Goal: Check status: Check status

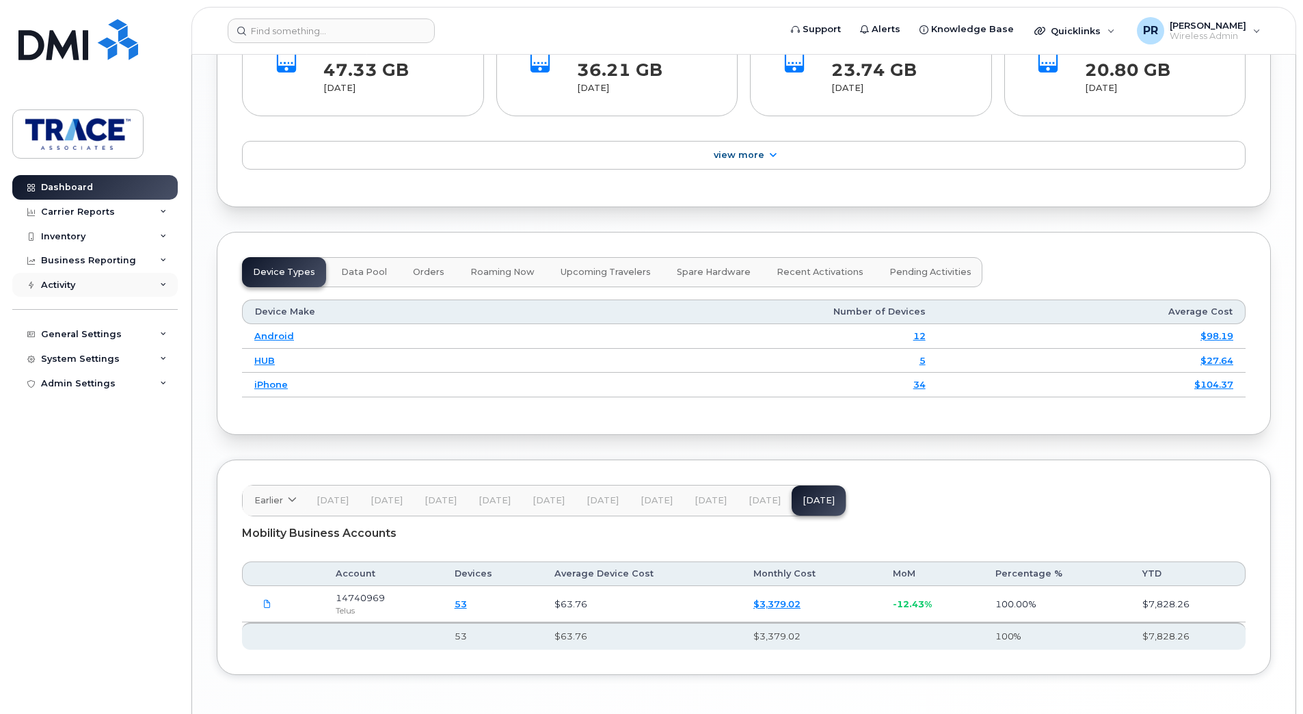
scroll to position [1450, 0]
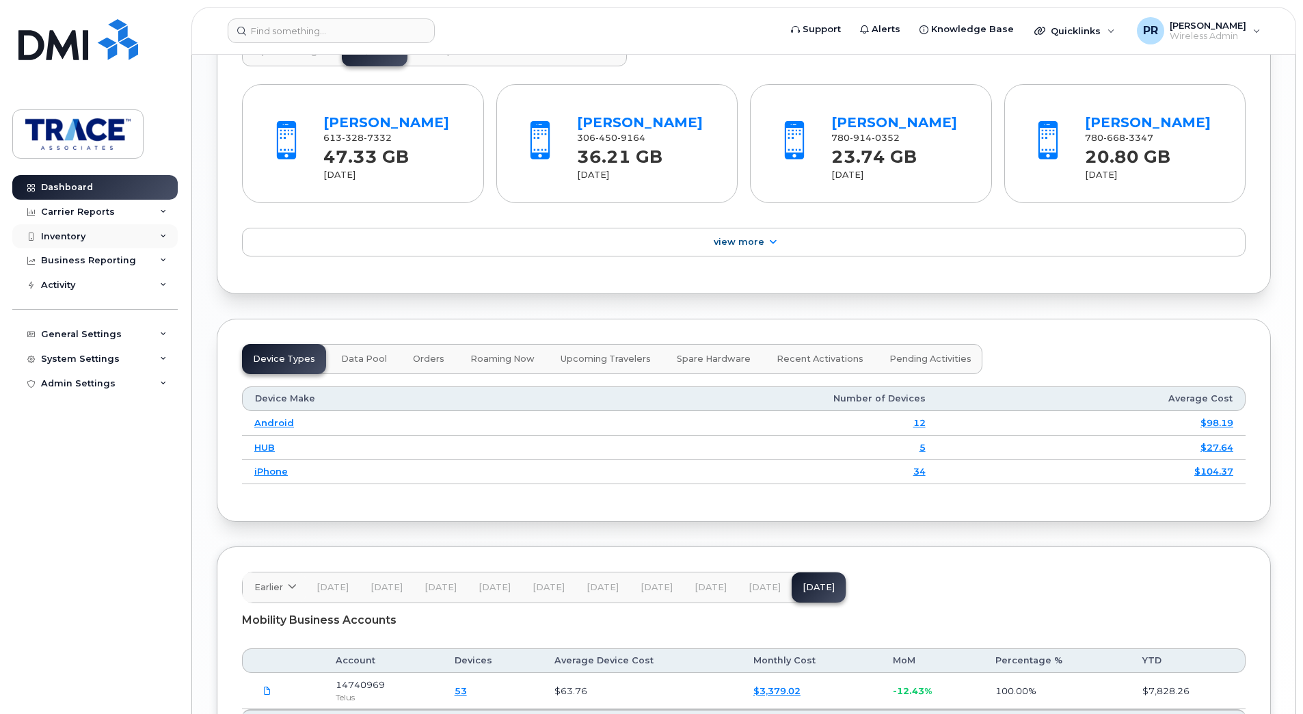
click at [63, 235] on div "Inventory" at bounding box center [63, 236] width 44 height 11
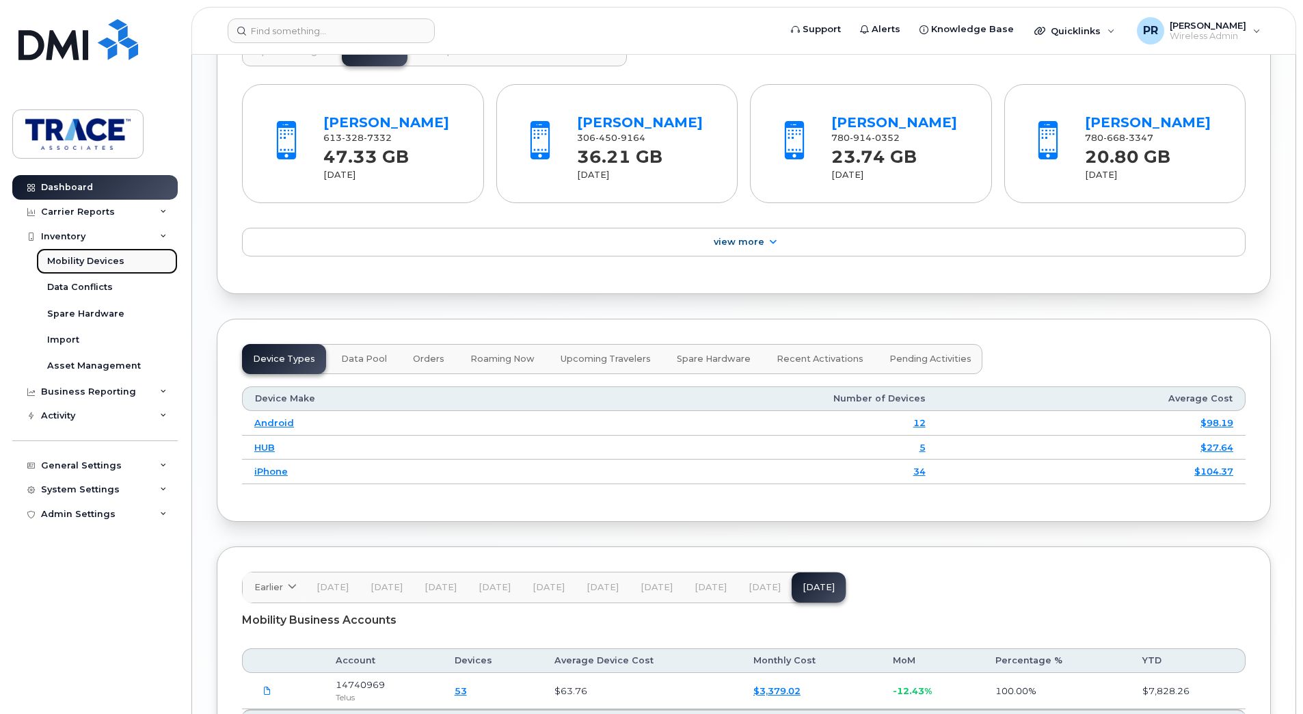
click at [85, 265] on div "Mobility Devices" at bounding box center [85, 261] width 77 height 12
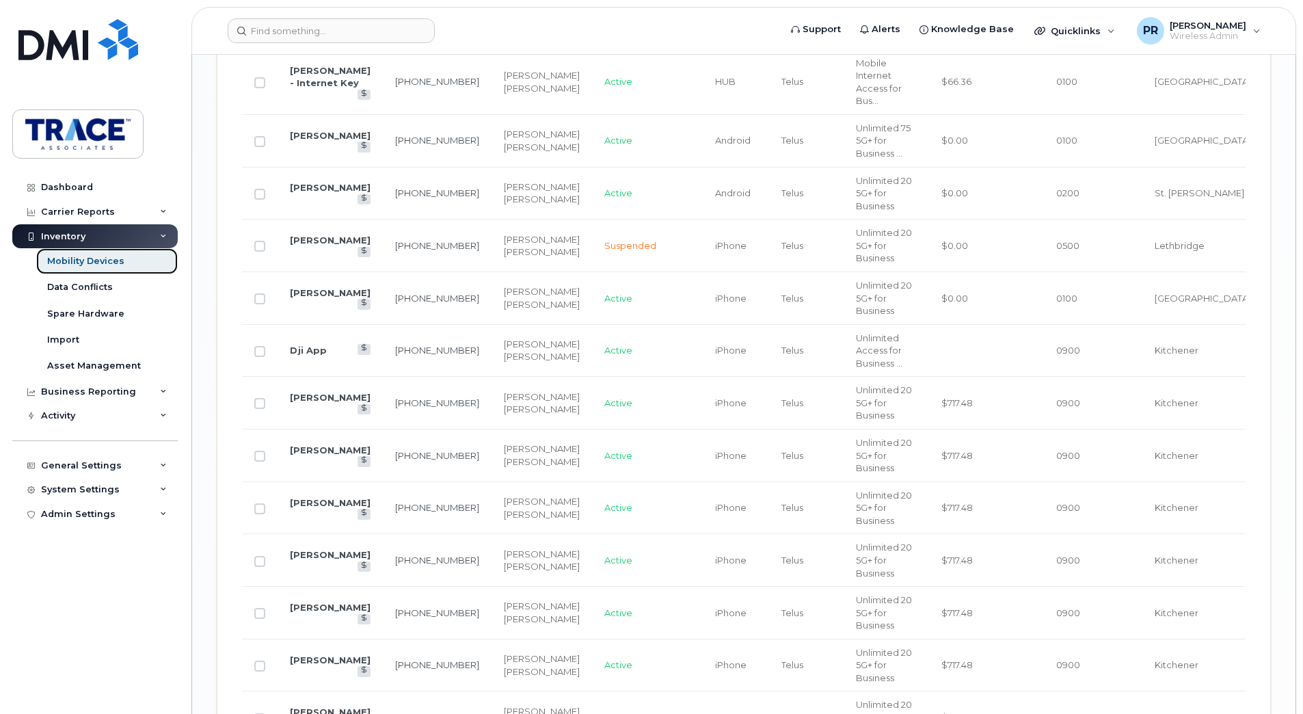
scroll to position [2051, 0]
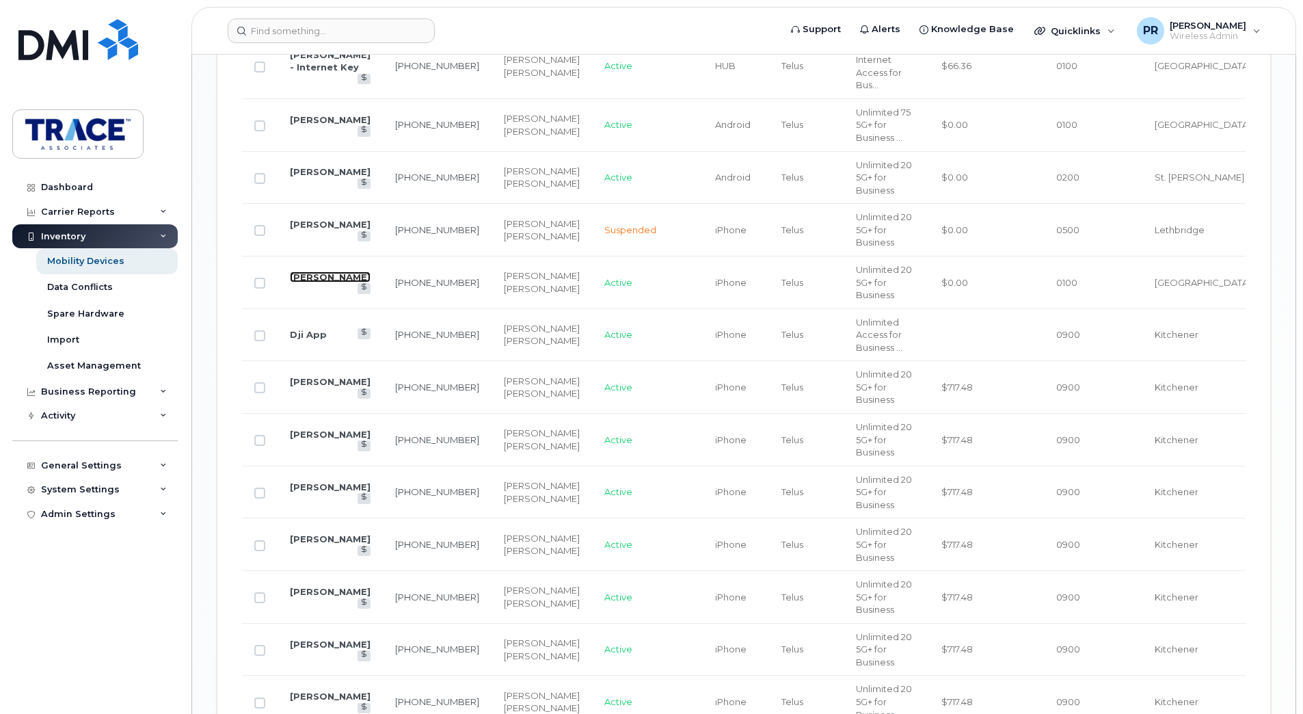
click at [322, 282] on link "[PERSON_NAME]" at bounding box center [330, 276] width 81 height 11
